Goal: Find specific page/section: Find specific page/section

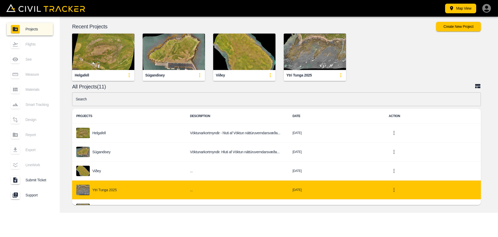
click at [106, 193] on div "Ytri Tunga 2025" at bounding box center [128, 189] width 105 height 10
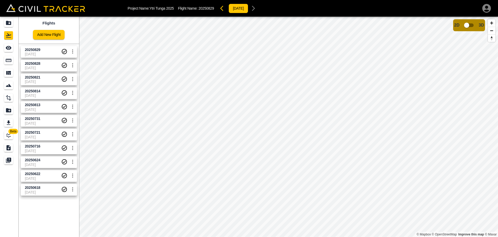
click at [44, 63] on span "20250828" at bounding box center [43, 63] width 36 height 5
click at [41, 64] on span "20250828" at bounding box center [43, 63] width 36 height 5
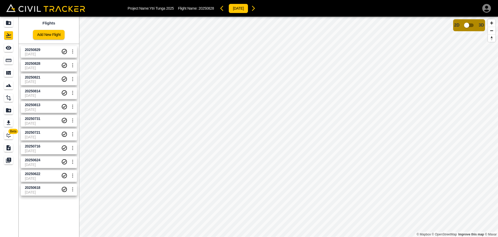
click at [51, 49] on span "20250829" at bounding box center [43, 49] width 36 height 5
click at [48, 67] on span "[DATE]" at bounding box center [43, 68] width 36 height 4
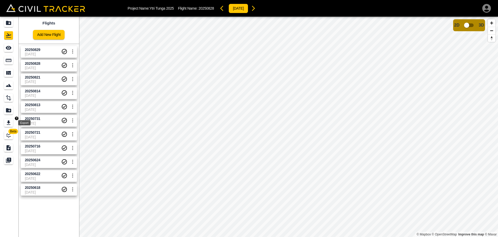
click at [7, 121] on icon "Export" at bounding box center [8, 122] width 6 height 6
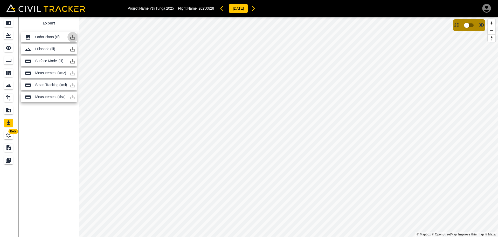
click at [72, 37] on icon "button" at bounding box center [72, 37] width 5 height 5
click at [73, 38] on icon "button" at bounding box center [72, 37] width 5 height 5
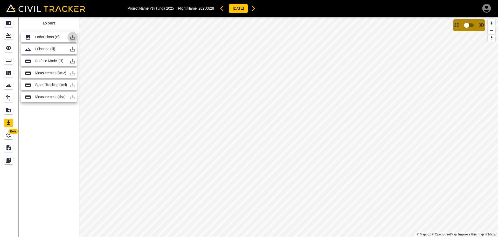
click at [73, 38] on icon "button" at bounding box center [72, 37] width 5 height 5
click at [75, 36] on icon "button" at bounding box center [73, 37] width 6 height 6
click at [73, 36] on icon "button" at bounding box center [73, 37] width 6 height 6
click at [71, 38] on icon "button" at bounding box center [72, 37] width 5 height 5
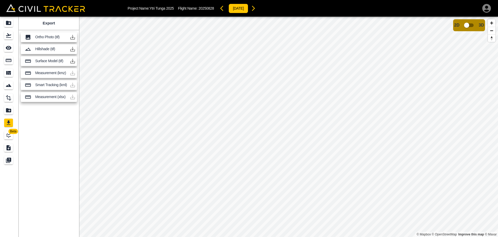
click at [72, 37] on icon "button" at bounding box center [73, 37] width 6 height 6
click at [74, 35] on icon "button" at bounding box center [73, 37] width 6 height 6
click at [73, 38] on icon "button" at bounding box center [72, 37] width 5 height 5
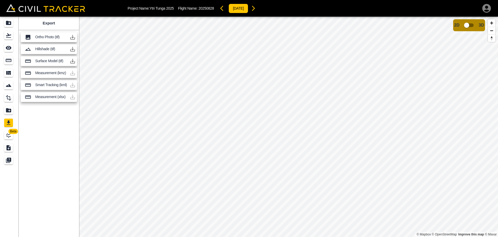
click at [73, 38] on icon "button" at bounding box center [72, 37] width 5 height 5
